Goal: Transaction & Acquisition: Purchase product/service

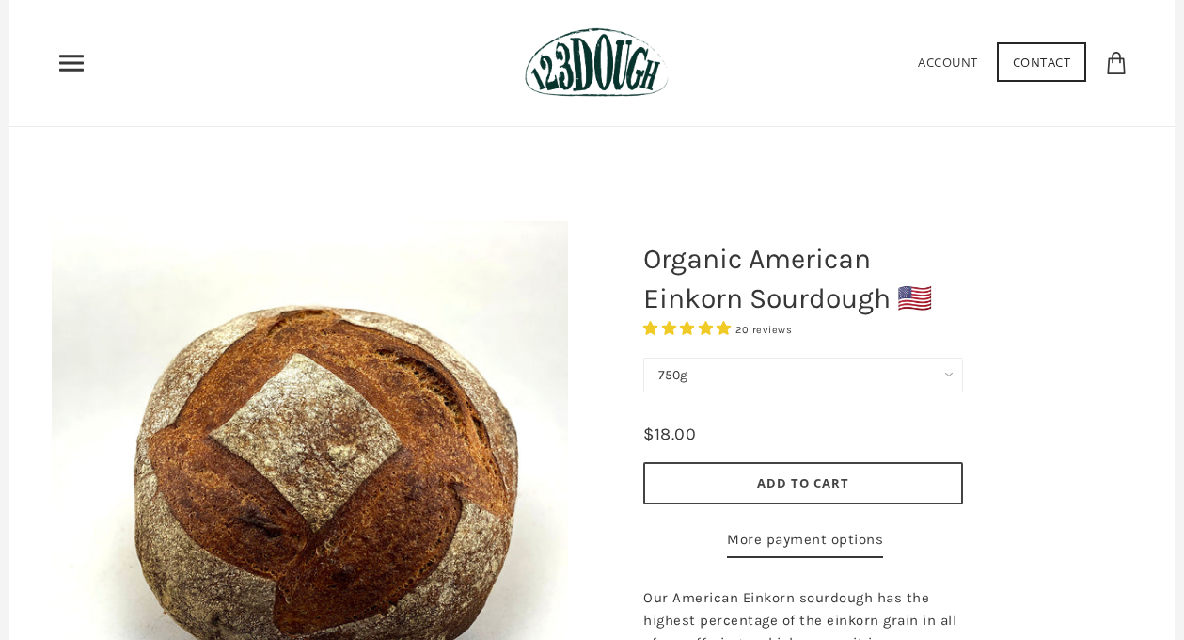
scroll to position [66, 0]
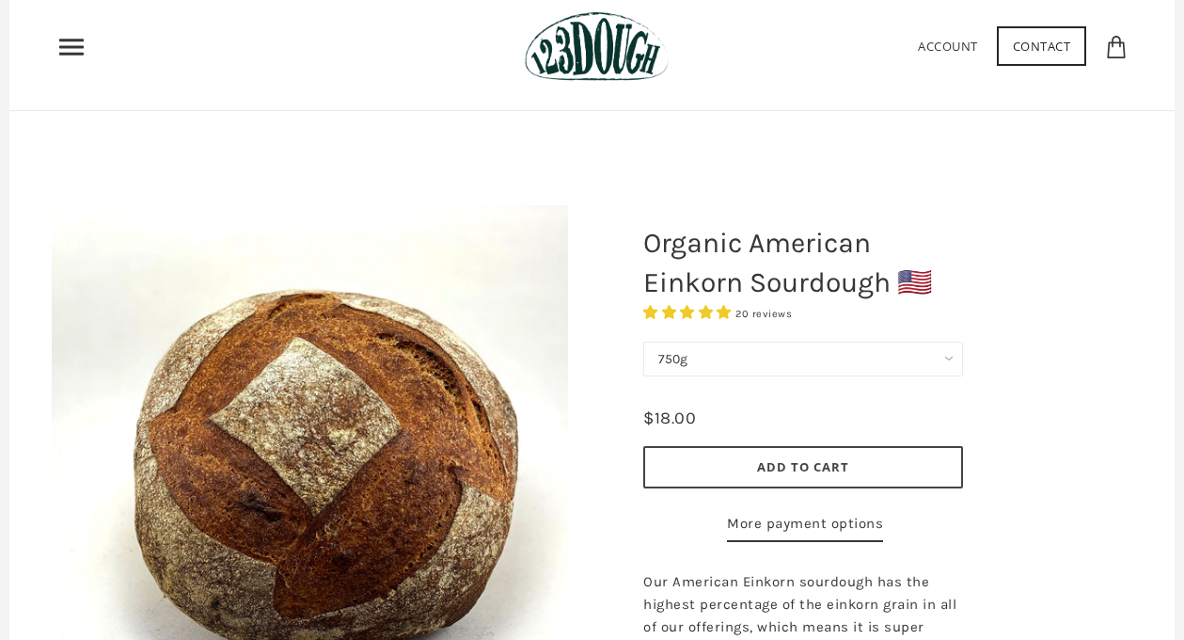
click at [768, 358] on select "750g" at bounding box center [803, 358] width 320 height 35
click at [787, 462] on span "Add to Cart" at bounding box center [803, 466] width 92 height 17
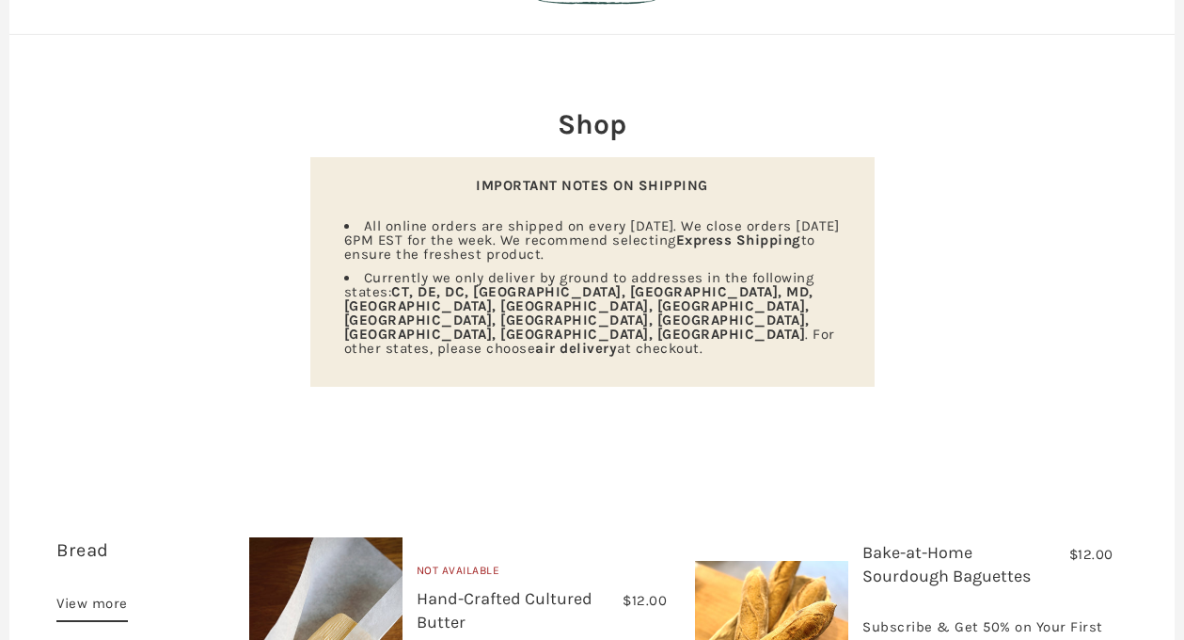
scroll to position [462, 0]
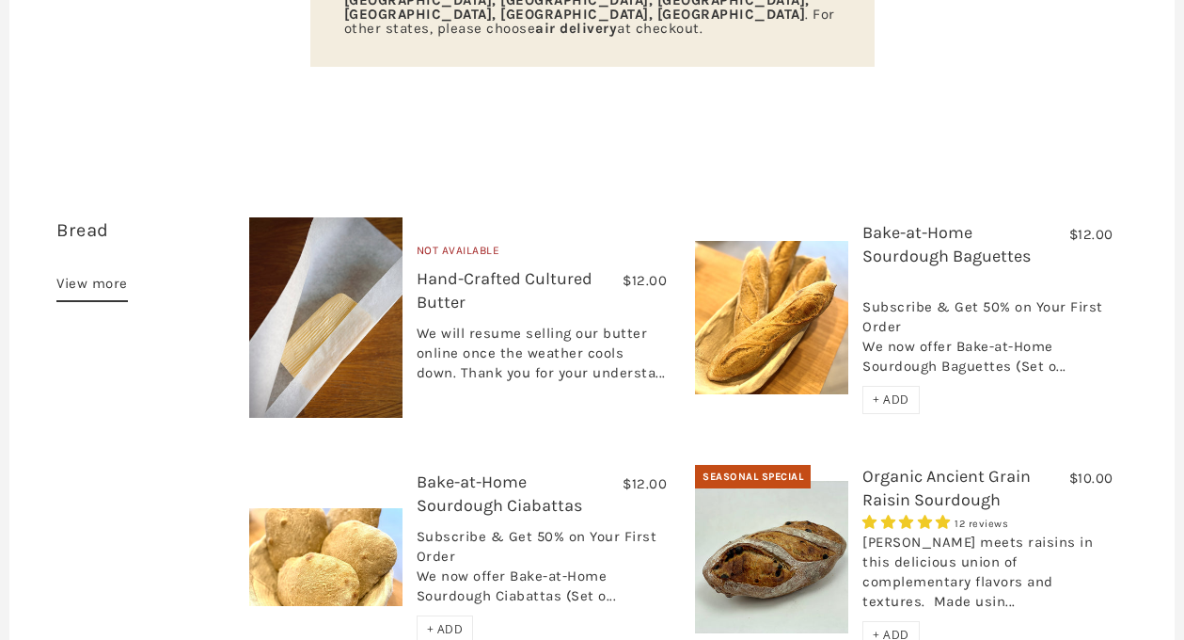
click at [388, 287] on img at bounding box center [325, 317] width 153 height 200
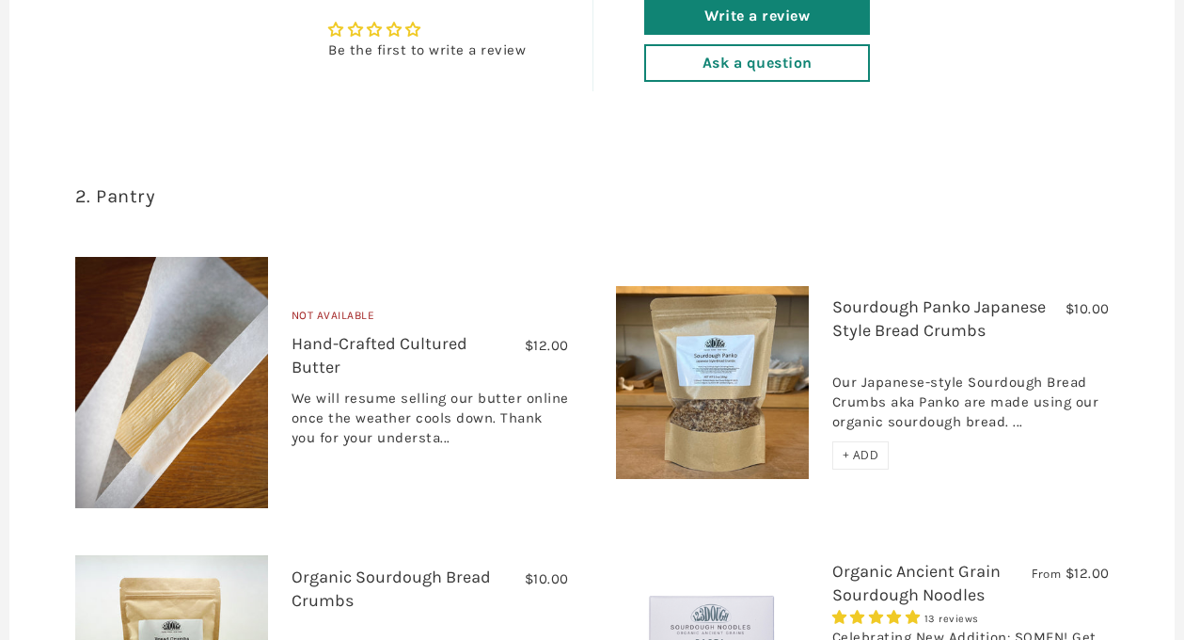
scroll to position [1200, 0]
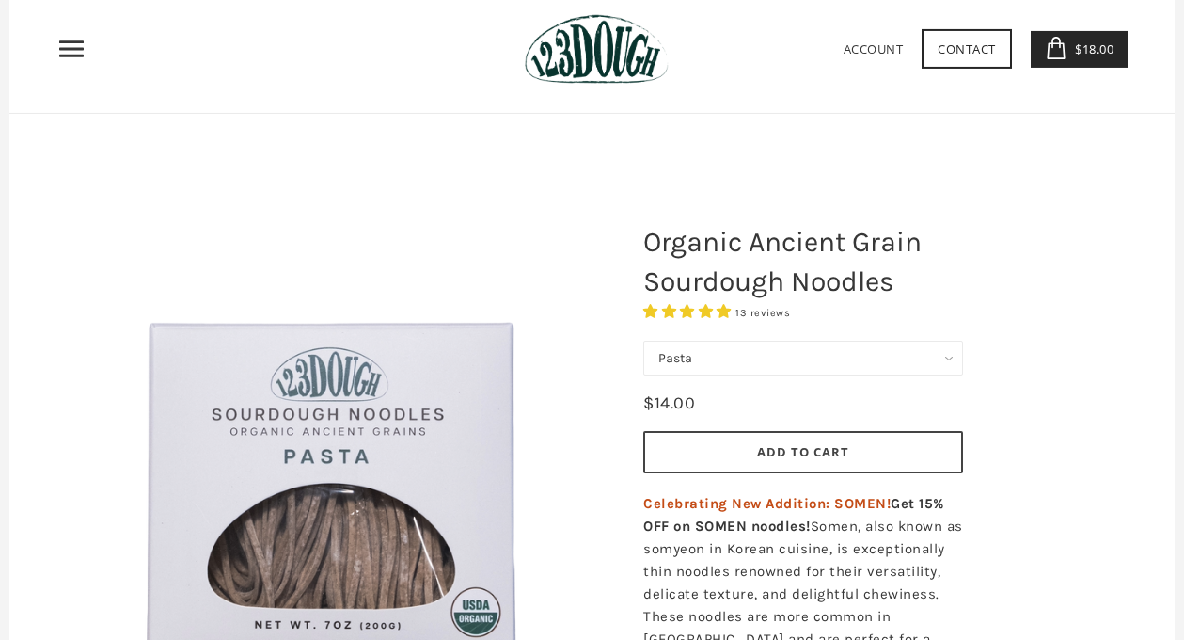
scroll to position [21, 0]
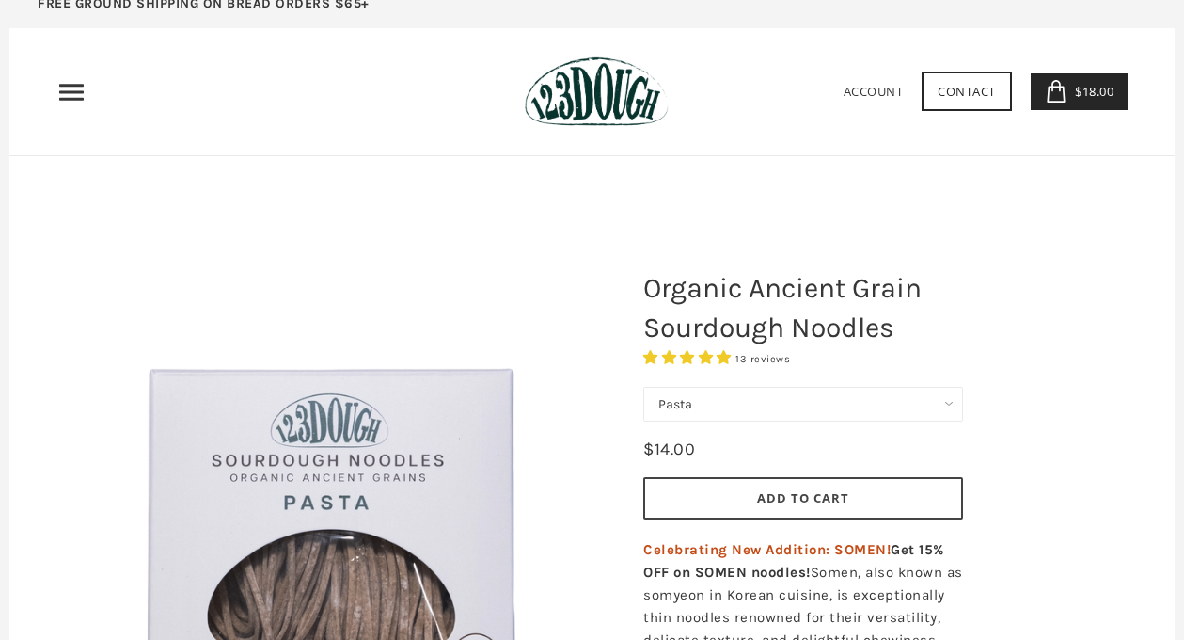
click at [768, 408] on select "Pasta Ramen Somen" at bounding box center [803, 404] width 320 height 35
click at [643, 387] on select "Pasta Ramen Somen" at bounding box center [803, 404] width 320 height 35
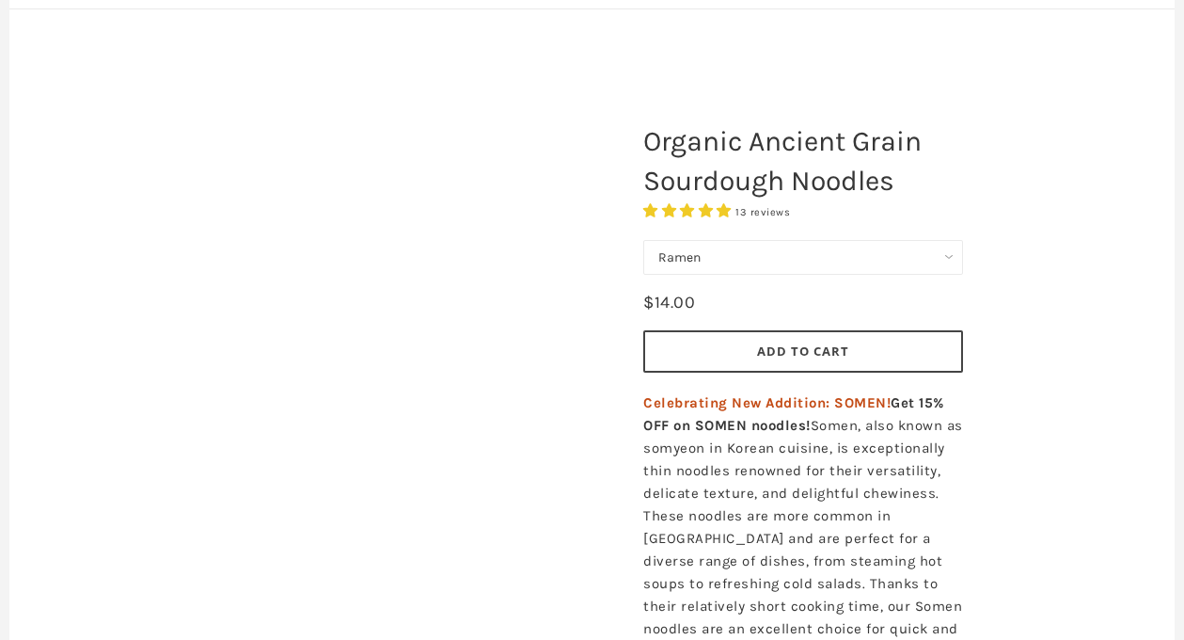
scroll to position [168, 0]
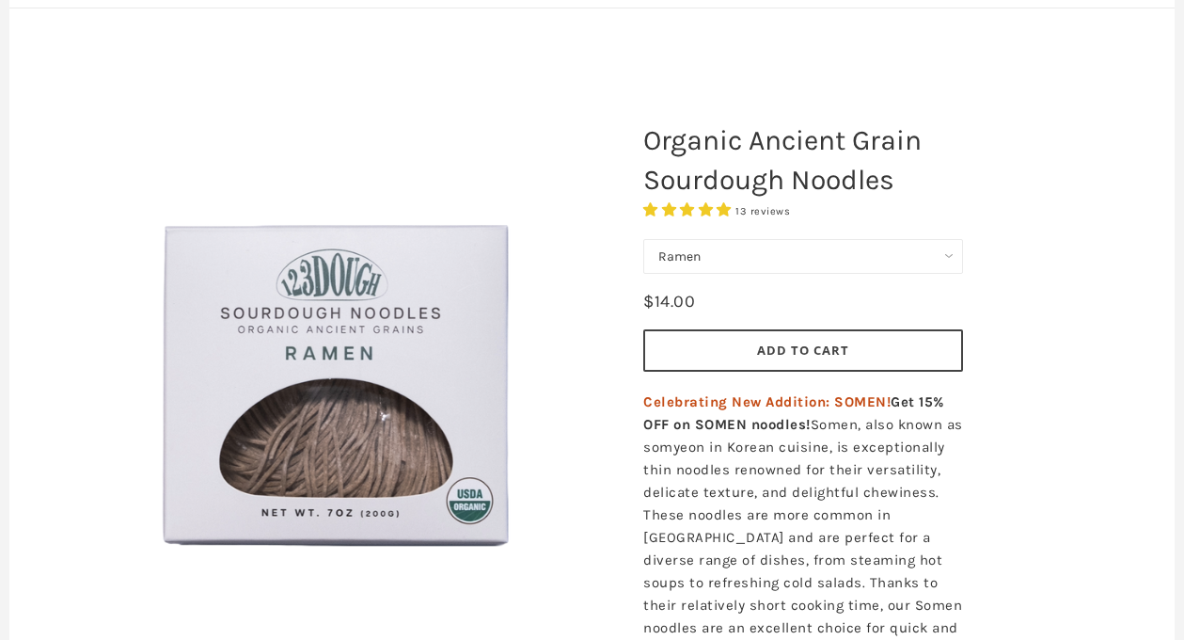
click at [752, 255] on select "Pasta Ramen Somen" at bounding box center [803, 256] width 320 height 35
click at [643, 239] on select "Pasta Ramen Somen" at bounding box center [803, 256] width 320 height 35
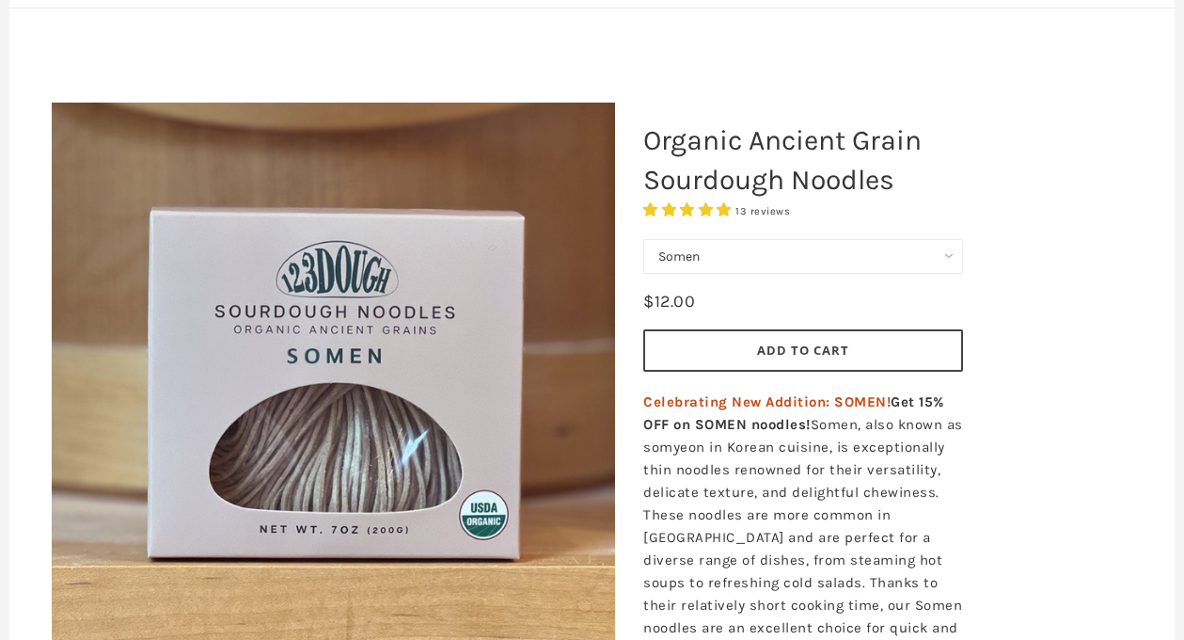
click at [745, 261] on select "Pasta Ramen Somen" at bounding box center [803, 256] width 320 height 35
select select "Ramen"
click at [643, 239] on select "Pasta Ramen Somen" at bounding box center [803, 256] width 320 height 35
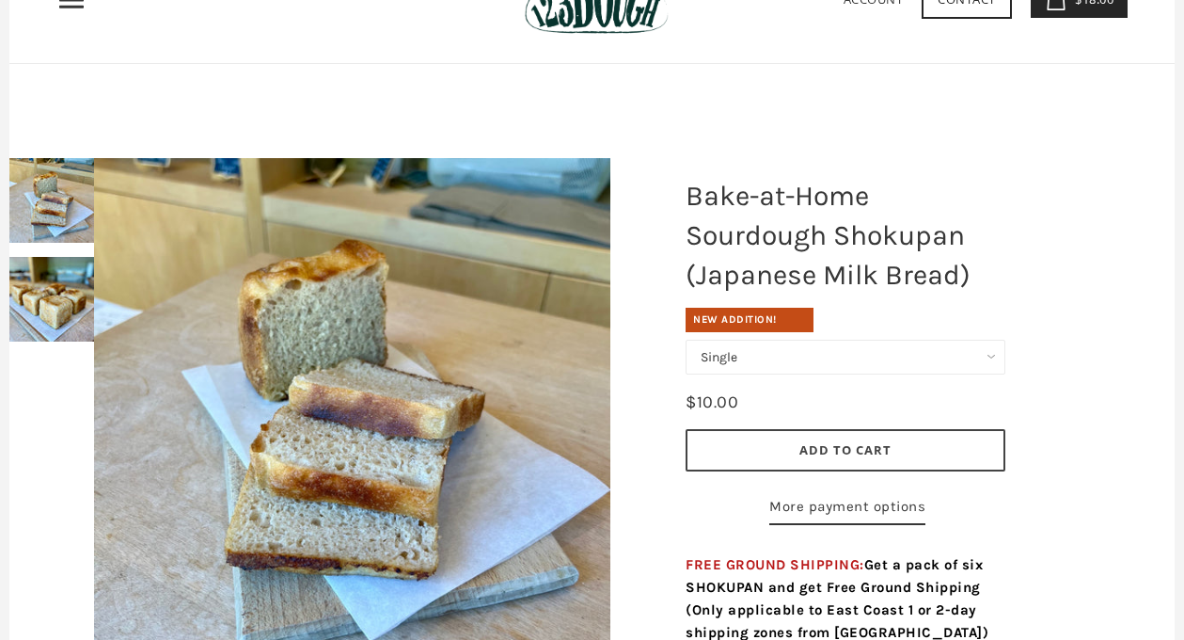
scroll to position [236, 0]
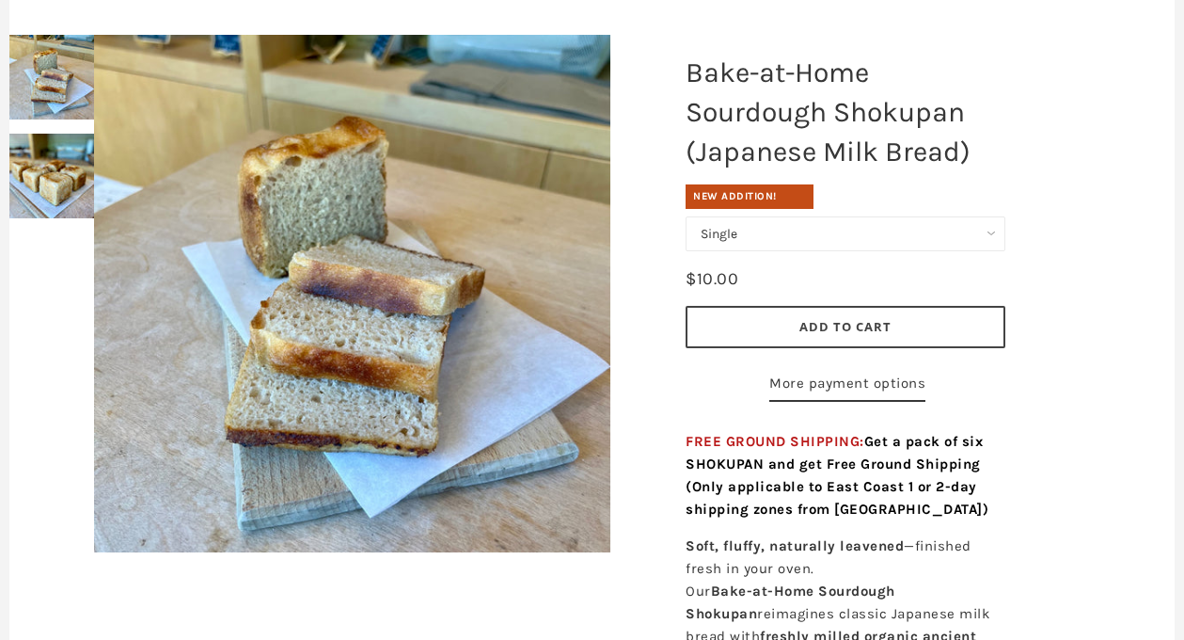
click at [71, 176] on div at bounding box center [352, 293] width 610 height 611
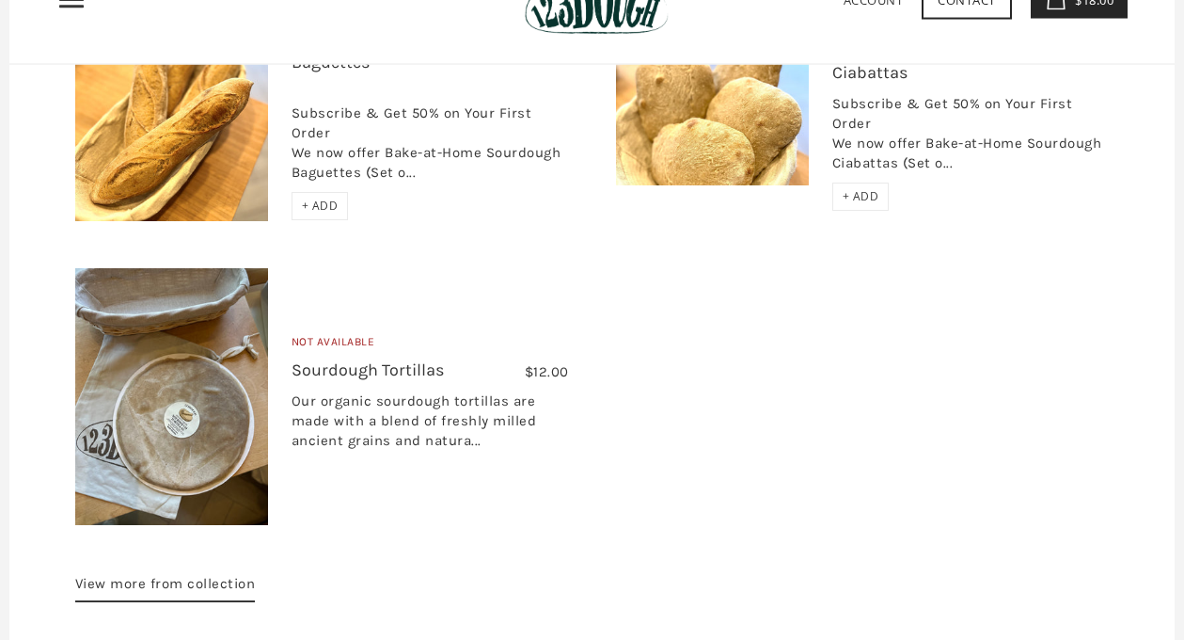
scroll to position [2626, 0]
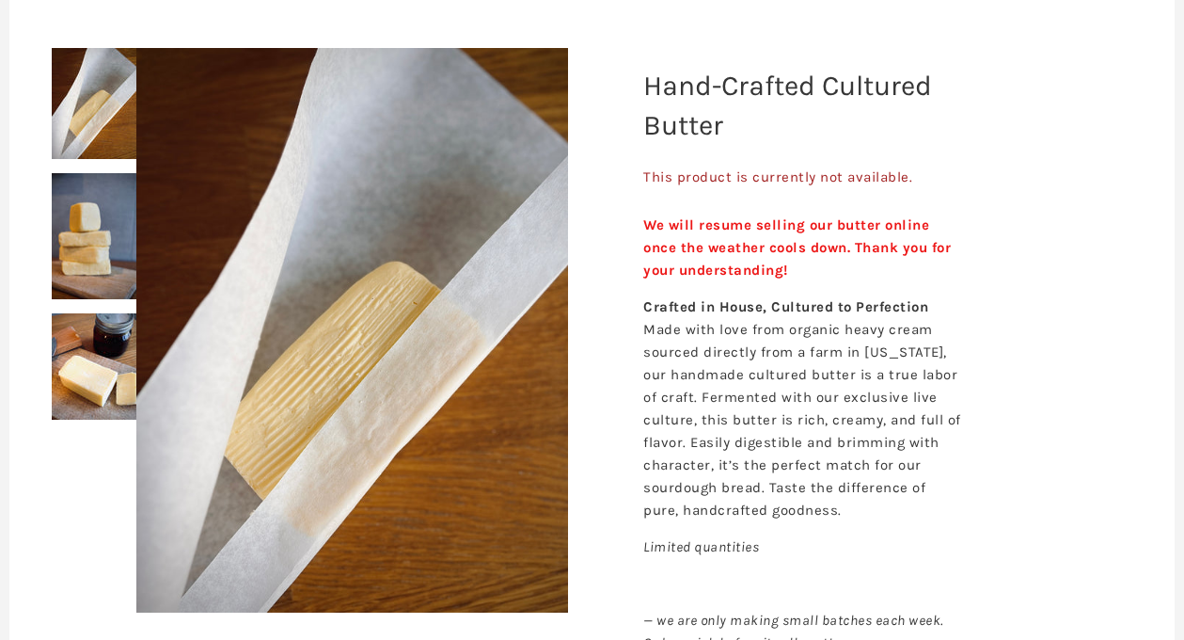
scroll to position [227, 0]
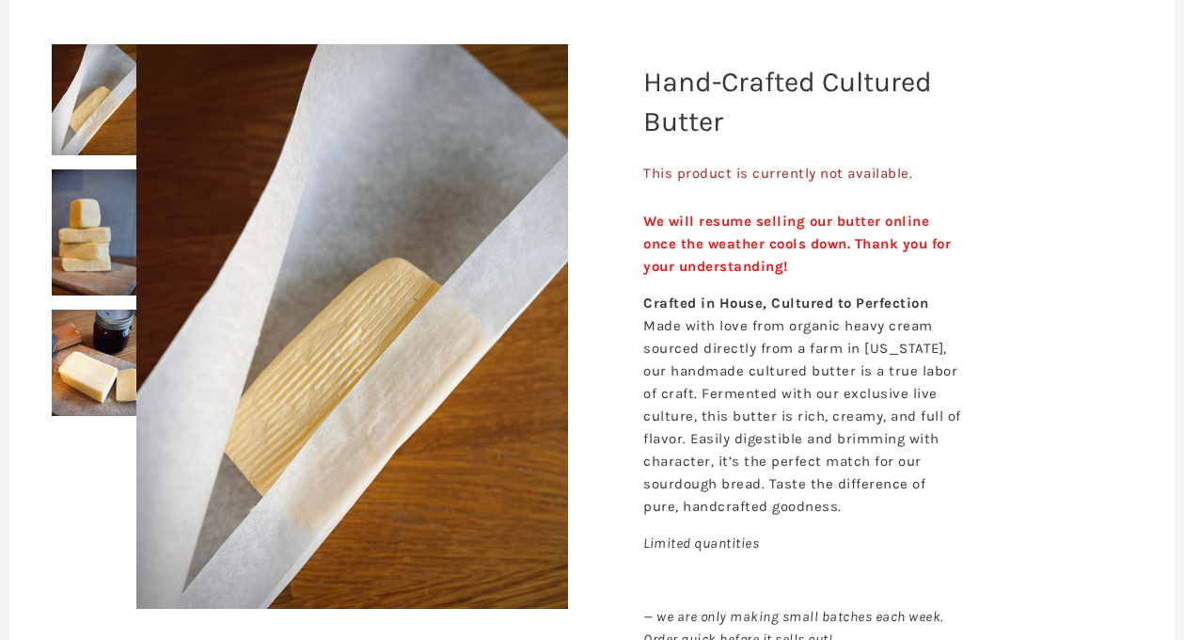
click at [75, 130] on img at bounding box center [94, 99] width 85 height 111
click at [76, 230] on img at bounding box center [94, 232] width 85 height 127
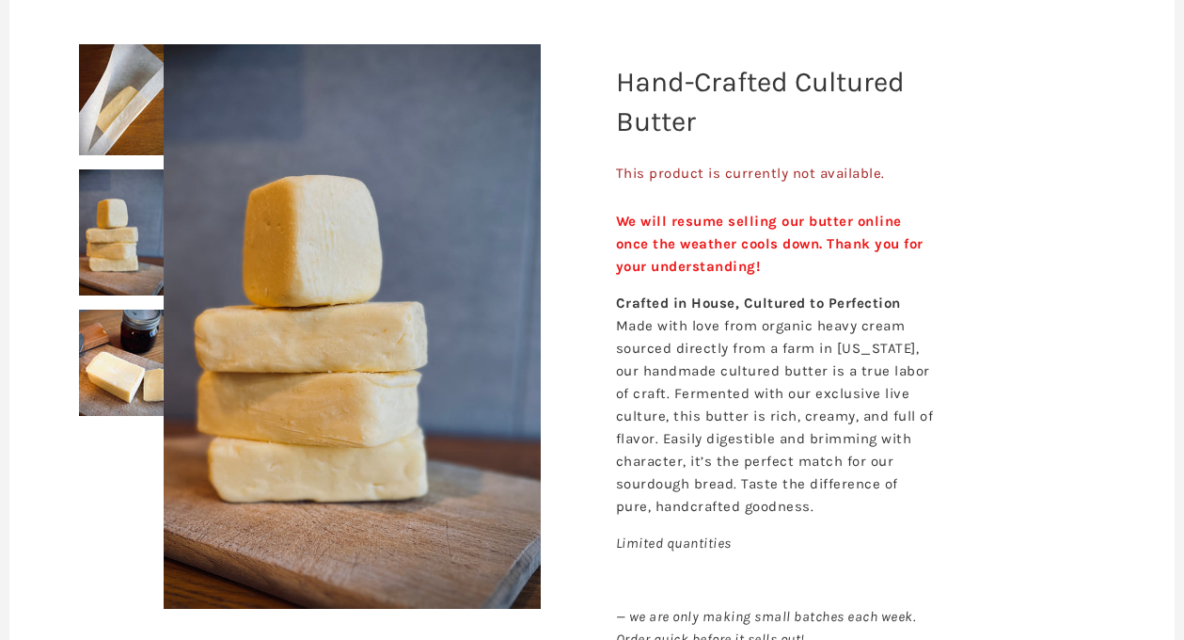
click at [113, 381] on img at bounding box center [121, 362] width 85 height 106
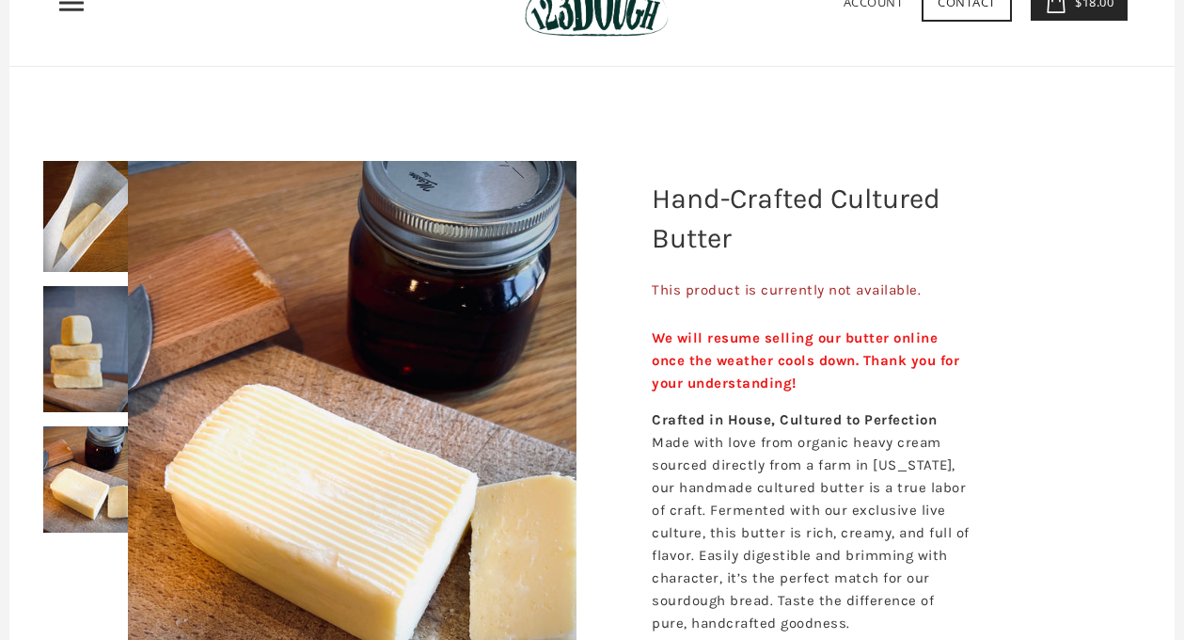
scroll to position [103, 0]
